Goal: Communication & Community: Answer question/provide support

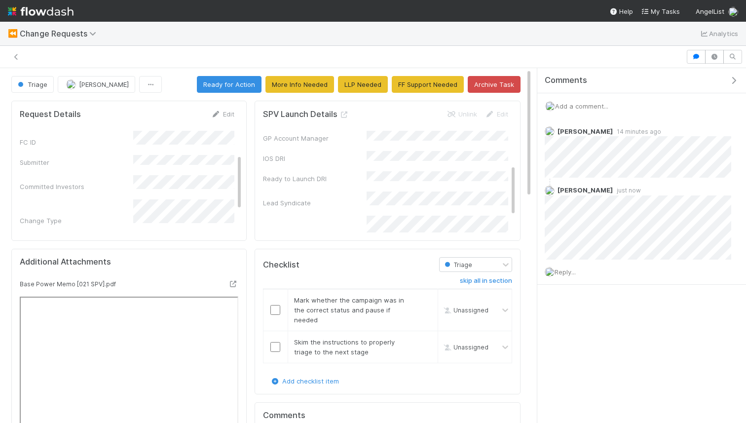
scroll to position [131, 0]
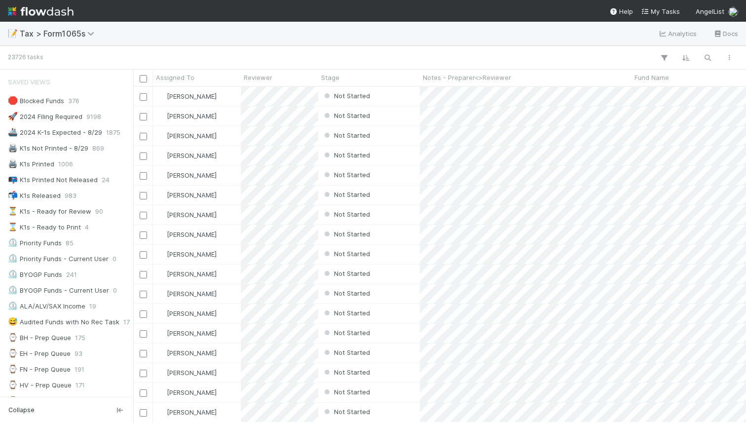
scroll to position [0, 0]
click at [704, 58] on icon "button" at bounding box center [708, 57] width 10 height 9
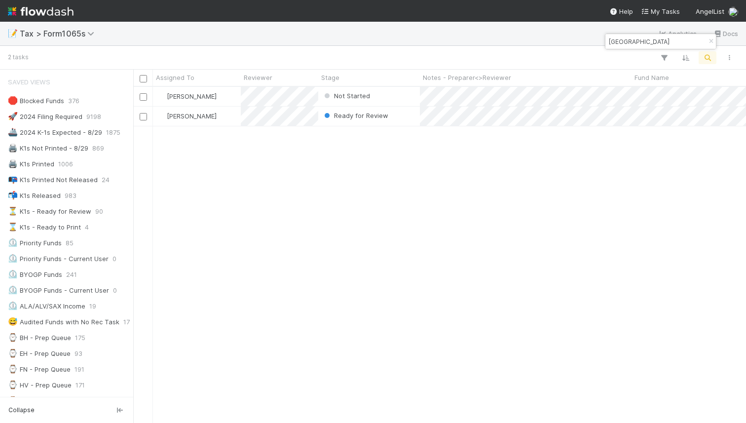
scroll to position [336, 613]
type input "hall street"
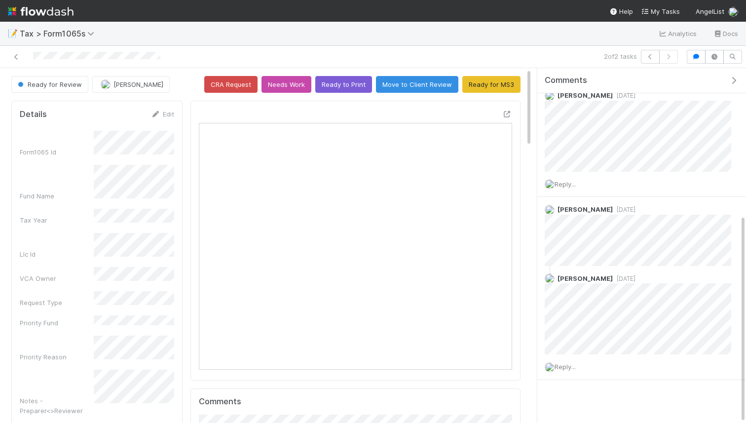
scroll to position [250, 0]
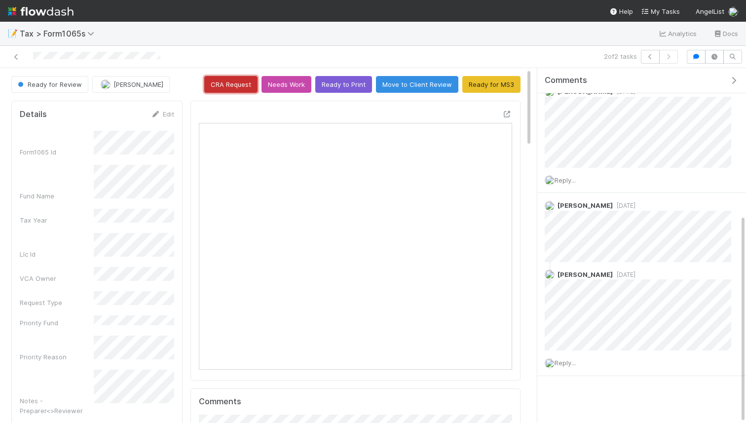
click at [233, 88] on button "CRA Request" at bounding box center [230, 84] width 53 height 17
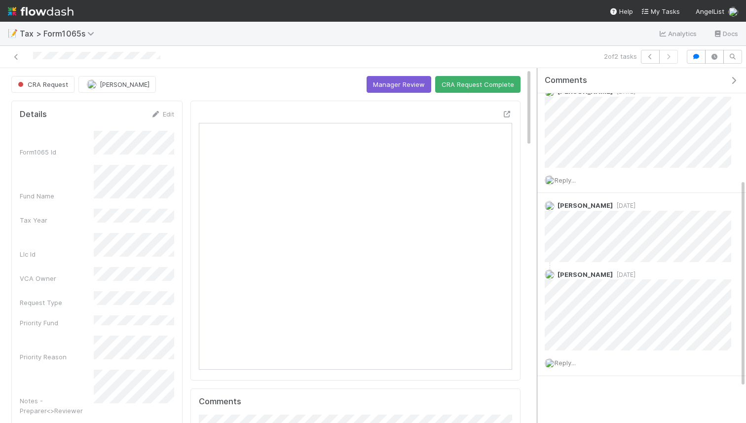
scroll to position [0, 0]
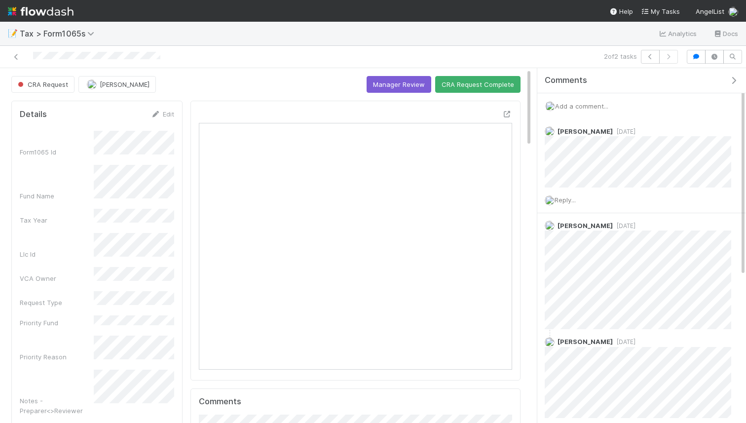
click at [579, 107] on span "Add a comment..." at bounding box center [581, 106] width 53 height 8
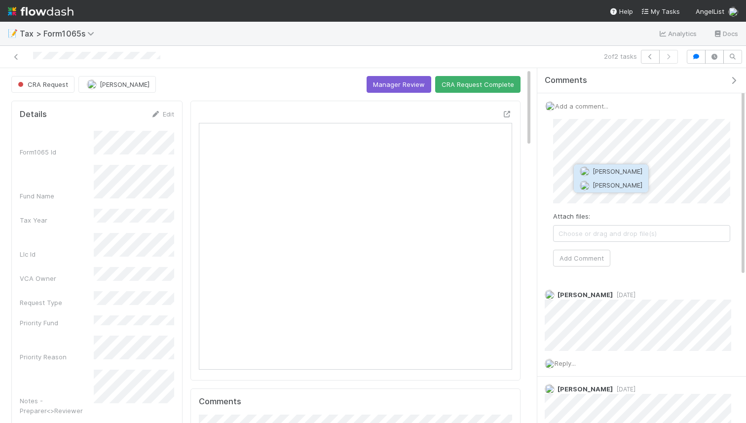
click at [603, 182] on span "[PERSON_NAME]" at bounding box center [618, 185] width 50 height 8
click at [583, 250] on button "Add Comment" at bounding box center [581, 258] width 57 height 17
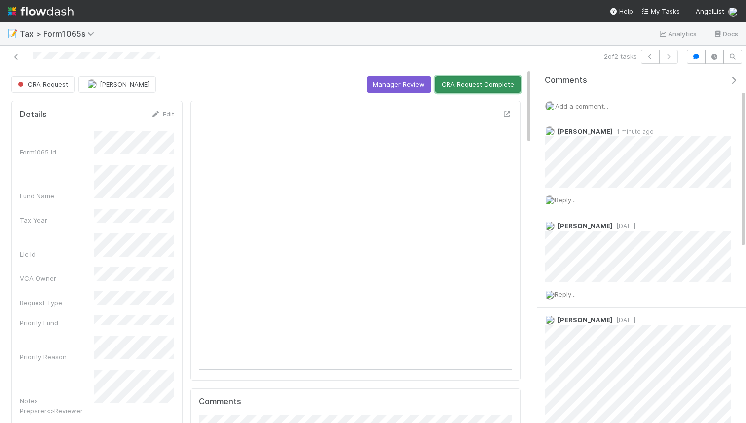
click at [457, 92] on button "CRA Request Complete" at bounding box center [477, 84] width 85 height 17
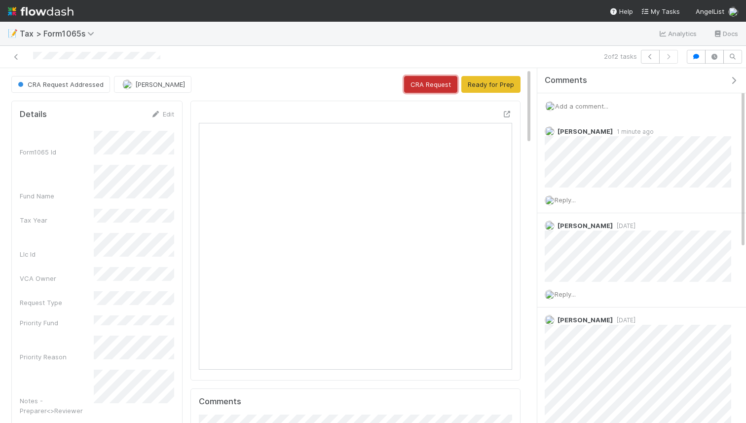
click at [445, 87] on button "CRA Request" at bounding box center [430, 84] width 53 height 17
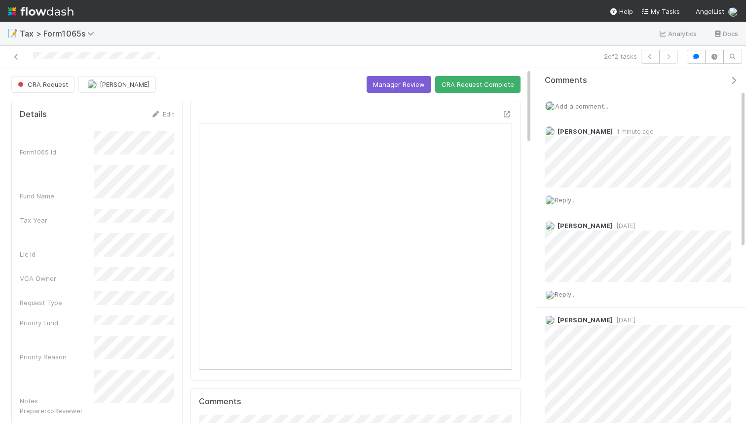
click at [32, 85] on div "CRA Request" at bounding box center [44, 84] width 67 height 17
click at [18, 84] on div "CRA Request" at bounding box center [44, 84] width 67 height 17
click at [45, 82] on div "CRA Request" at bounding box center [44, 84] width 67 height 17
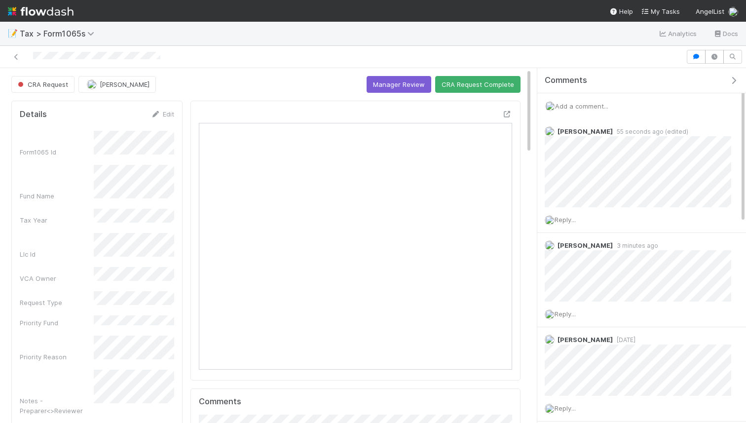
scroll to position [200, 154]
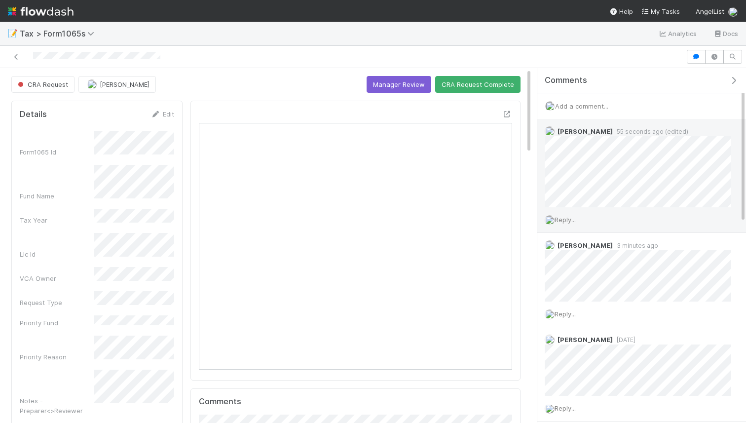
click at [563, 221] on span "Reply..." at bounding box center [565, 220] width 21 height 8
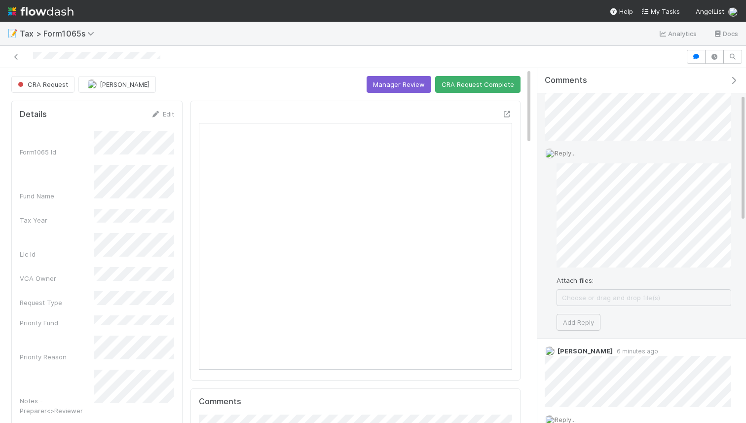
scroll to position [72, 0]
click at [580, 324] on button "Add Reply" at bounding box center [579, 326] width 44 height 17
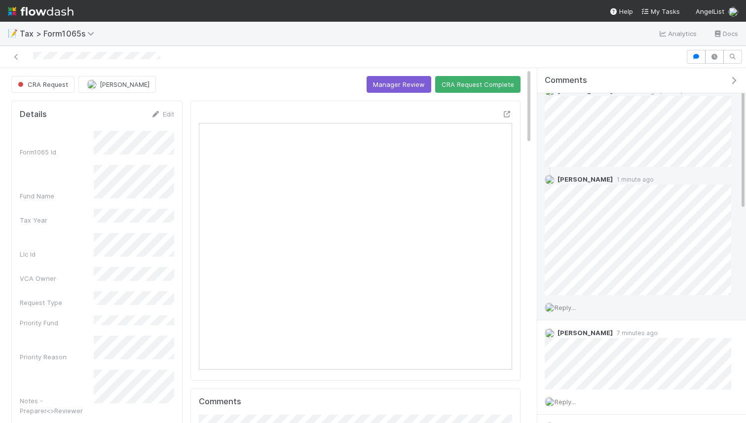
scroll to position [53, 0]
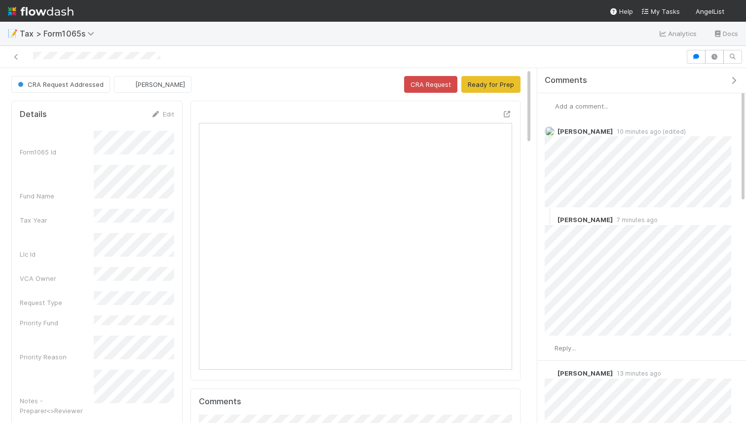
scroll to position [3, 0]
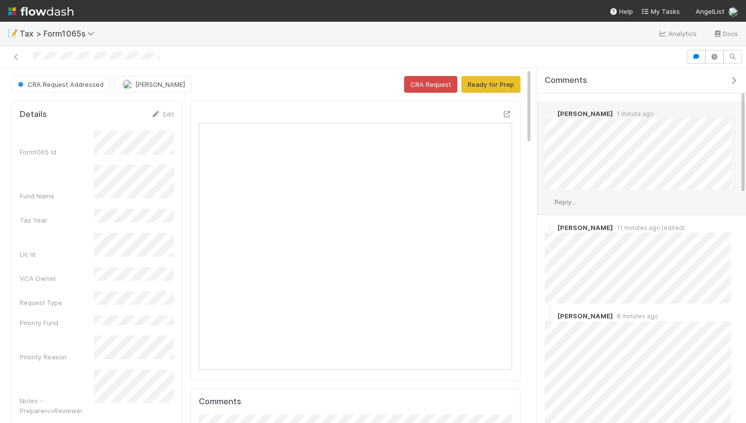
scroll to position [20, 0]
click at [568, 202] on span "Reply..." at bounding box center [565, 200] width 21 height 8
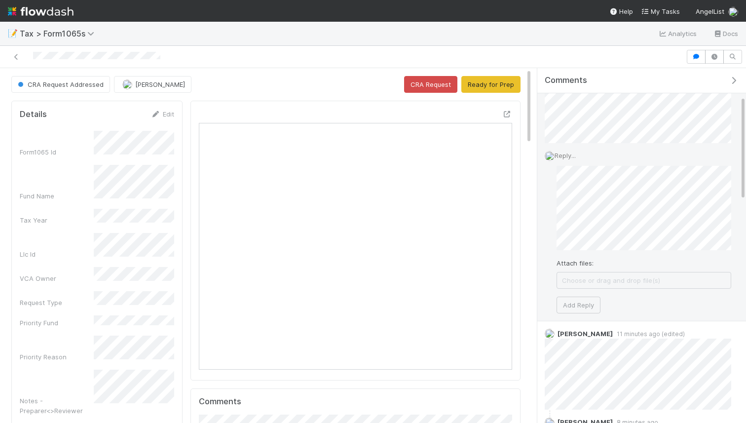
scroll to position [0, 0]
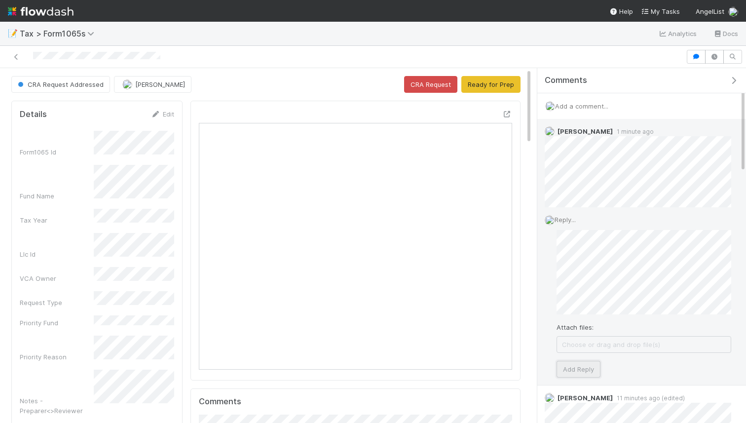
click at [575, 373] on button "Add Reply" at bounding box center [579, 369] width 44 height 17
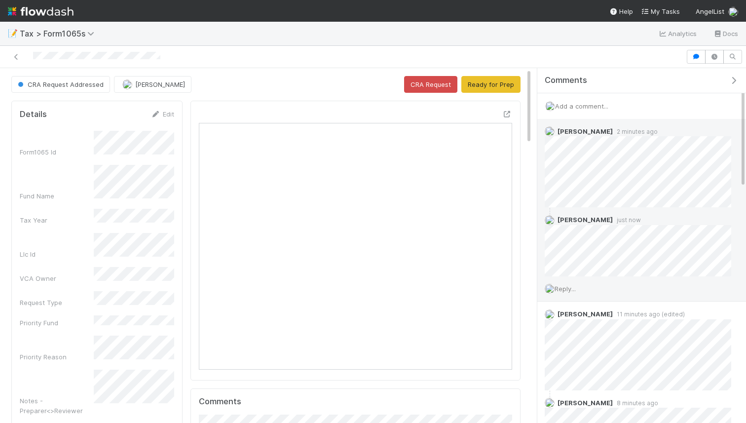
click at [564, 290] on span "Reply..." at bounding box center [565, 289] width 21 height 8
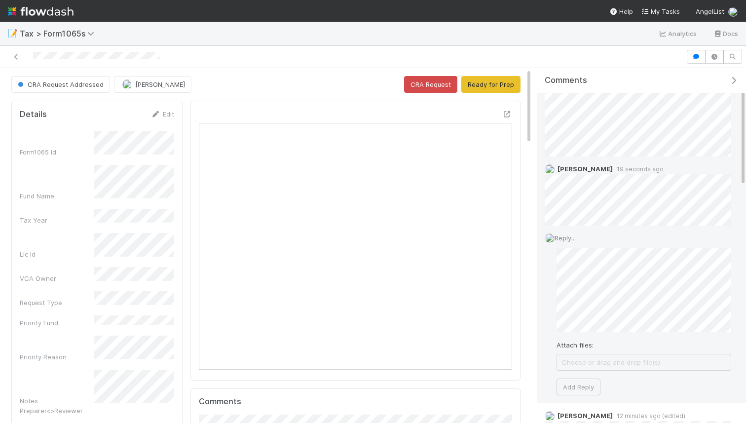
scroll to position [69, 0]
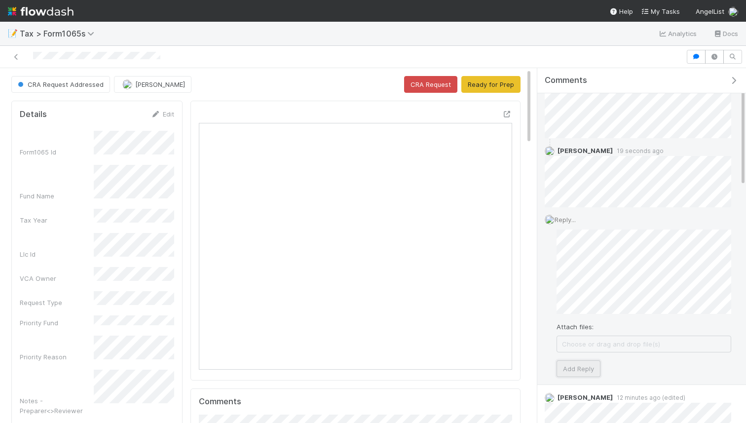
click at [582, 374] on button "Add Reply" at bounding box center [579, 368] width 44 height 17
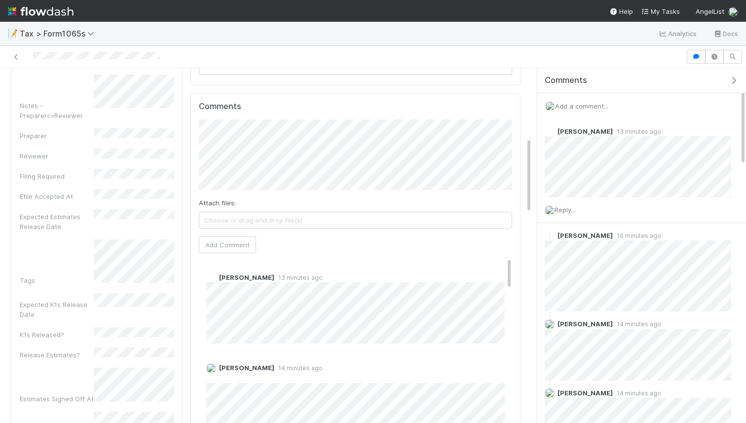
scroll to position [381, 0]
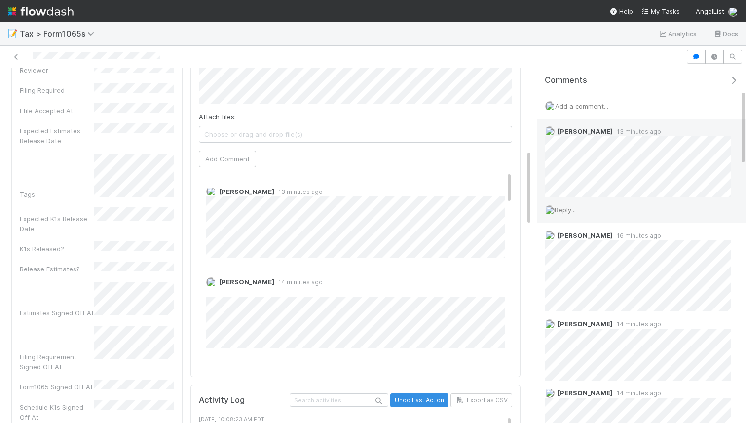
click at [573, 212] on span "Reply..." at bounding box center [565, 210] width 21 height 8
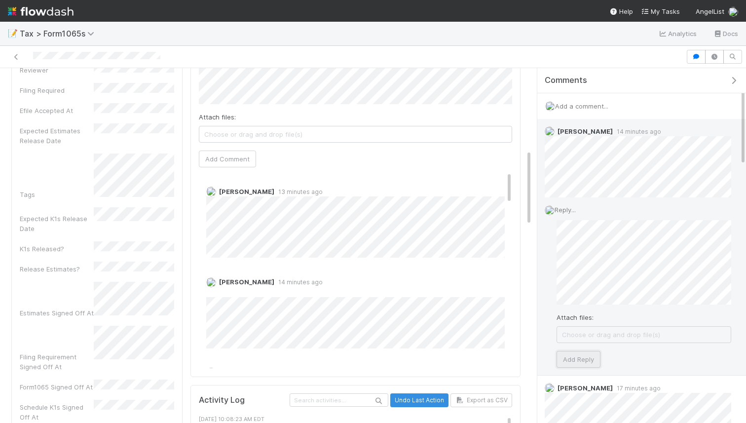
click at [570, 352] on button "Add Reply" at bounding box center [579, 359] width 44 height 17
